Goal: Consume media (video, audio): Consume media (video, audio)

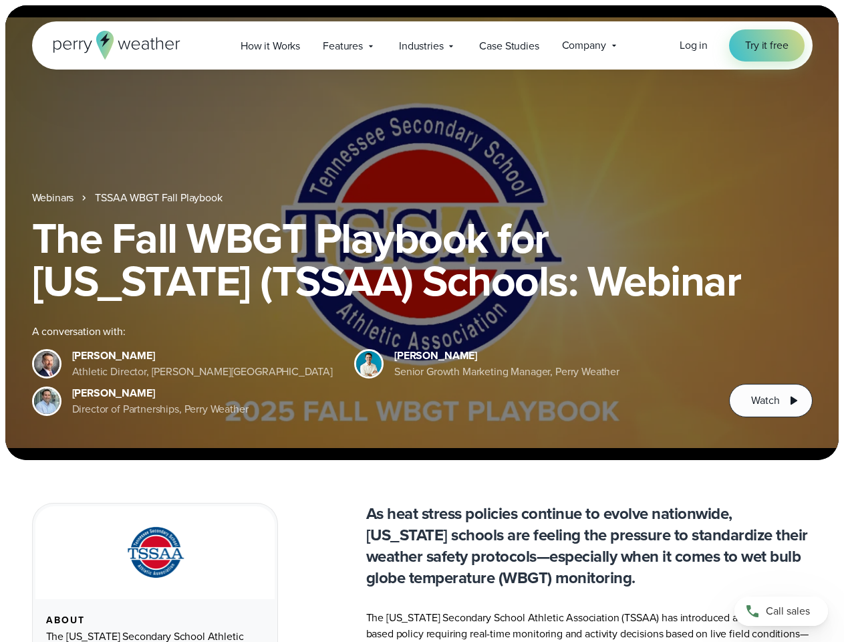
click at [422, 321] on div "The Fall WBGT Playbook for [US_STATE] (TSSAA) Schools: Webinar A conversation w…" at bounding box center [422, 317] width 781 height 201
click at [422, 45] on span "Industries" at bounding box center [421, 46] width 44 height 16
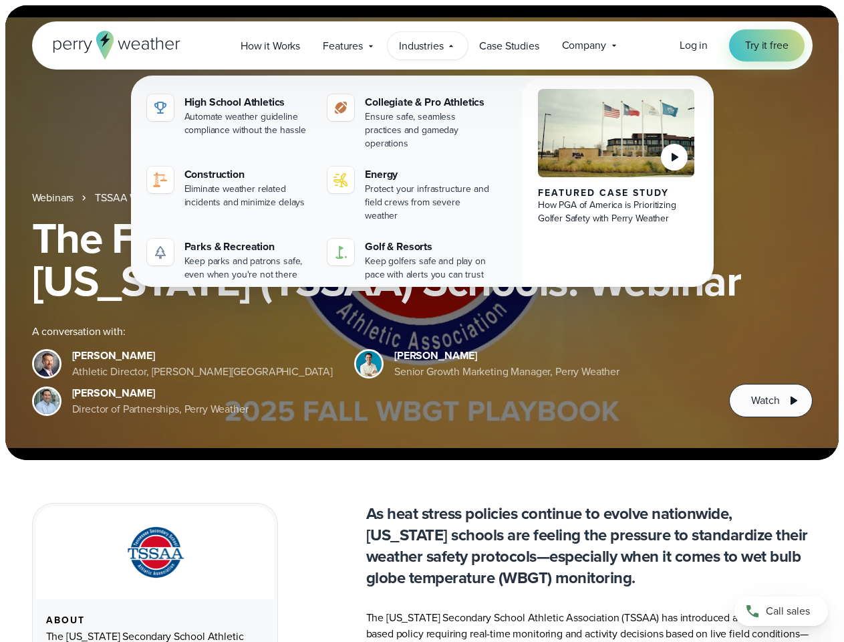
click at [422, 233] on h1 "The Fall WBGT Playbook for [US_STATE] (TSSAA) Schools: Webinar" at bounding box center [422, 260] width 781 height 86
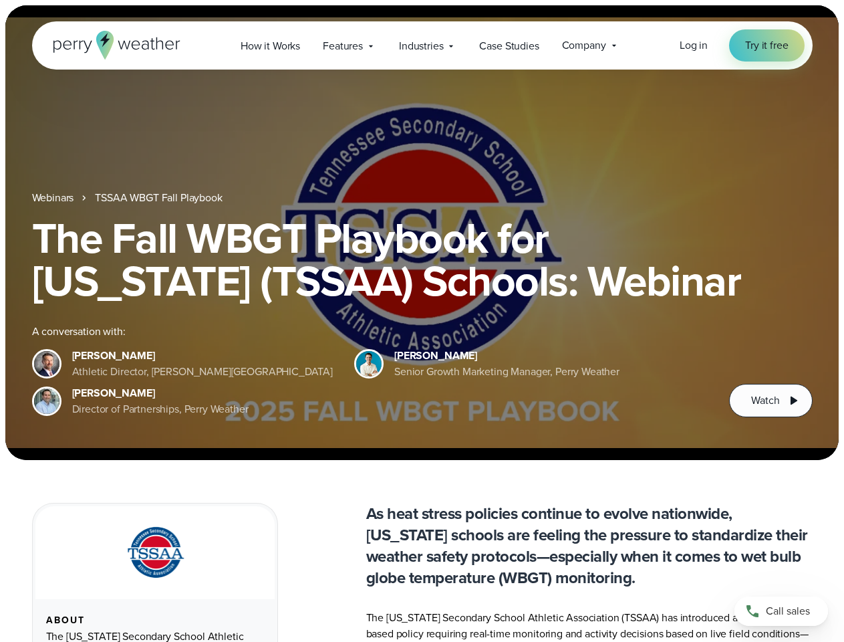
click at [160, 198] on link "TSSAA WBGT Fall Playbook" at bounding box center [158, 198] width 127 height 16
click at [771, 400] on span "Watch" at bounding box center [765, 400] width 28 height 16
